Goal: Task Accomplishment & Management: Manage account settings

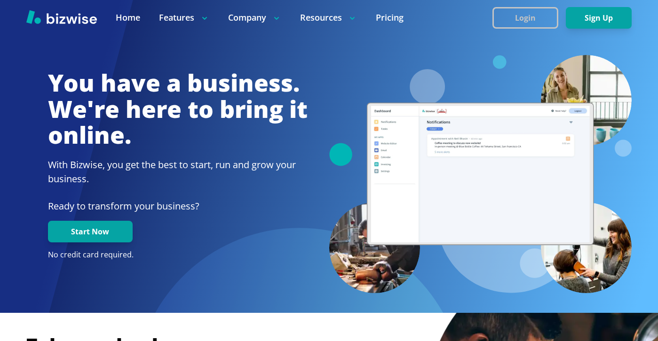
click at [546, 25] on button "Login" at bounding box center [525, 18] width 66 height 22
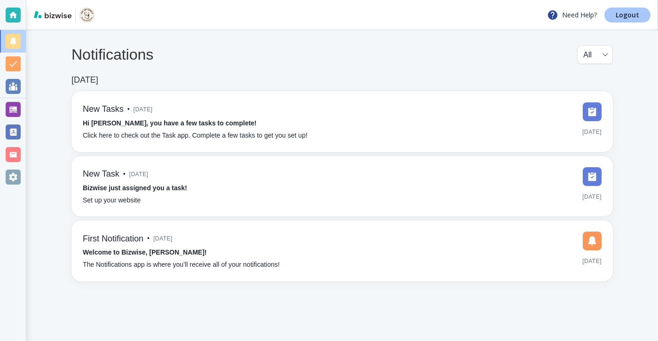
click at [607, 18] on link "Logout" at bounding box center [627, 15] width 46 height 15
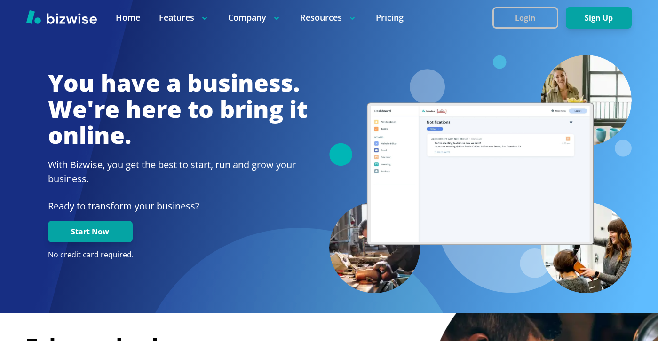
click at [533, 24] on button "Login" at bounding box center [525, 18] width 66 height 22
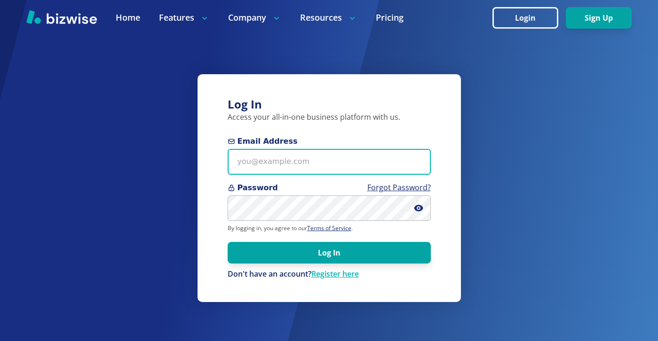
click at [374, 155] on input "Email Address" at bounding box center [328, 162] width 203 height 26
paste input "clubzenergy@gmail.com"
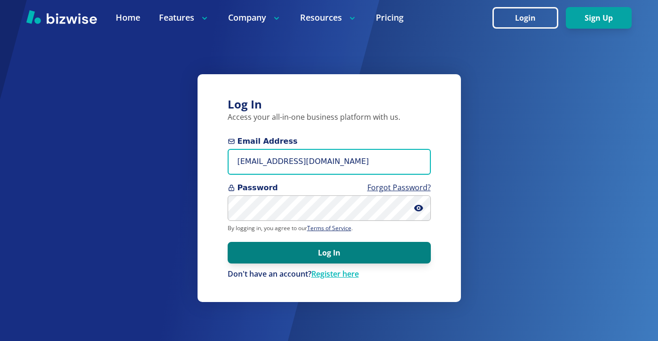
type input "clubzenergy@gmail.com"
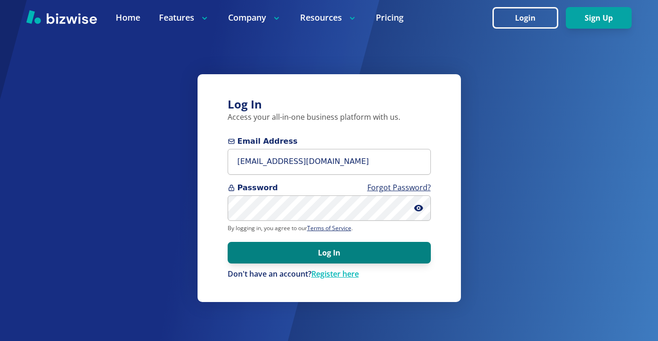
click at [361, 244] on button "Log In" at bounding box center [328, 253] width 203 height 22
